Goal: Task Accomplishment & Management: Complete application form

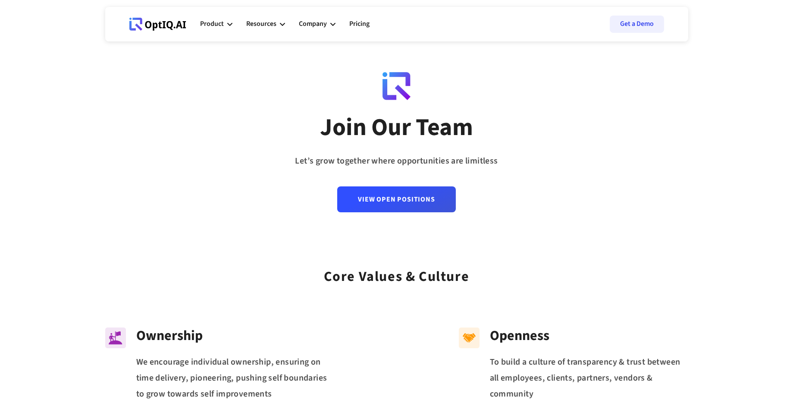
click at [380, 202] on link "View Open Positions" at bounding box center [396, 199] width 118 height 26
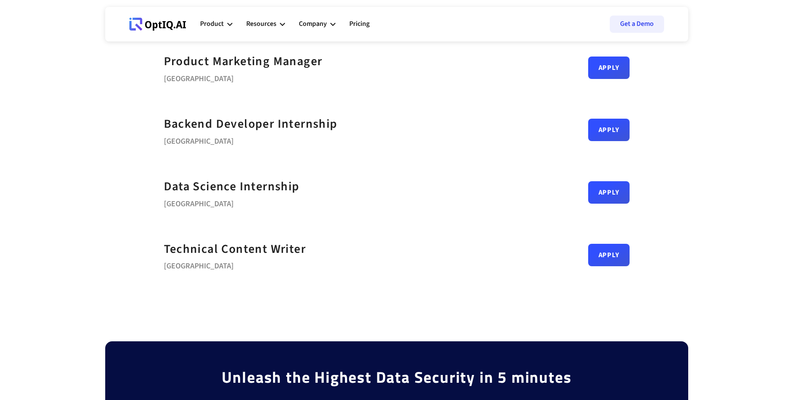
scroll to position [367, 0]
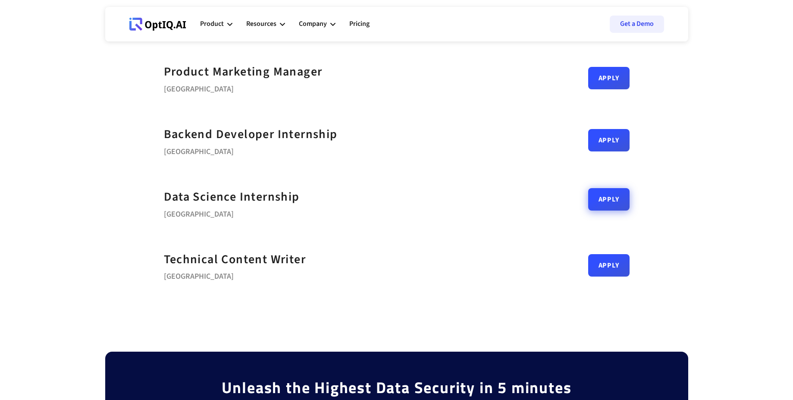
click at [622, 199] on link "Apply" at bounding box center [608, 199] width 41 height 22
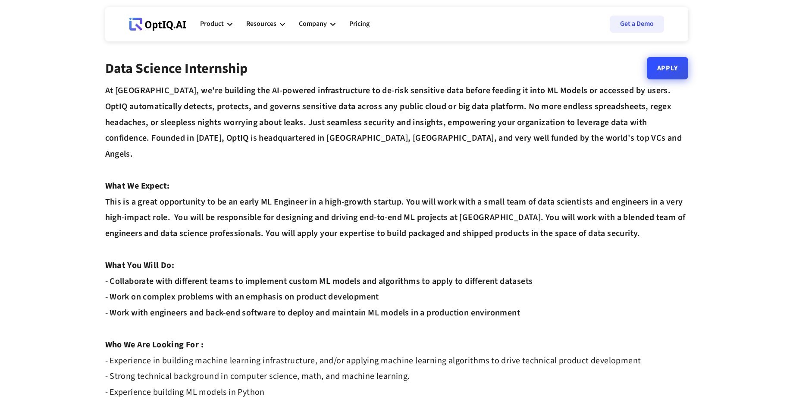
click at [659, 70] on link "Apply" at bounding box center [667, 68] width 41 height 22
